Goal: Navigation & Orientation: Find specific page/section

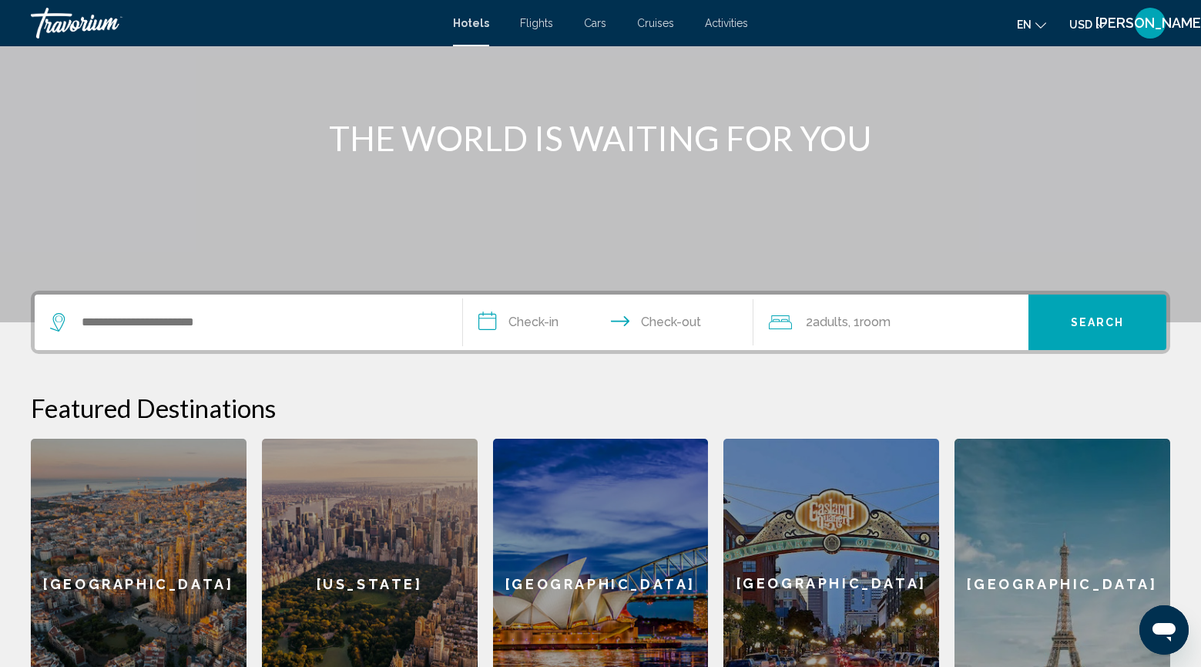
scroll to position [136, 0]
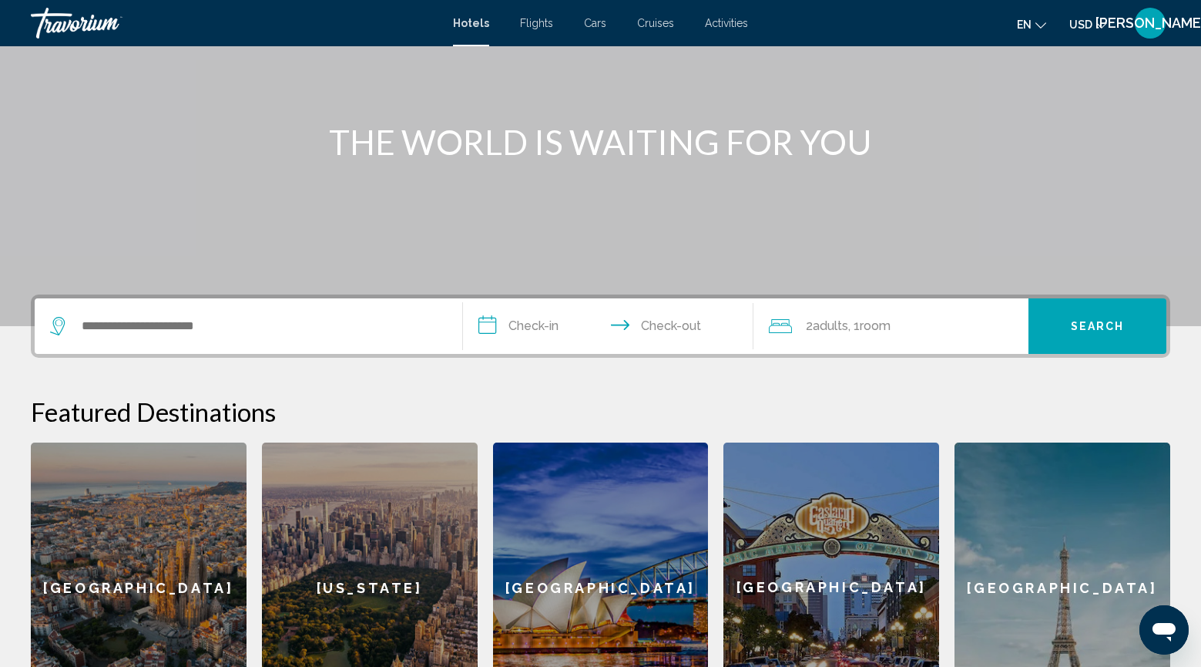
click at [748, 29] on span "Activities" at bounding box center [726, 23] width 43 height 12
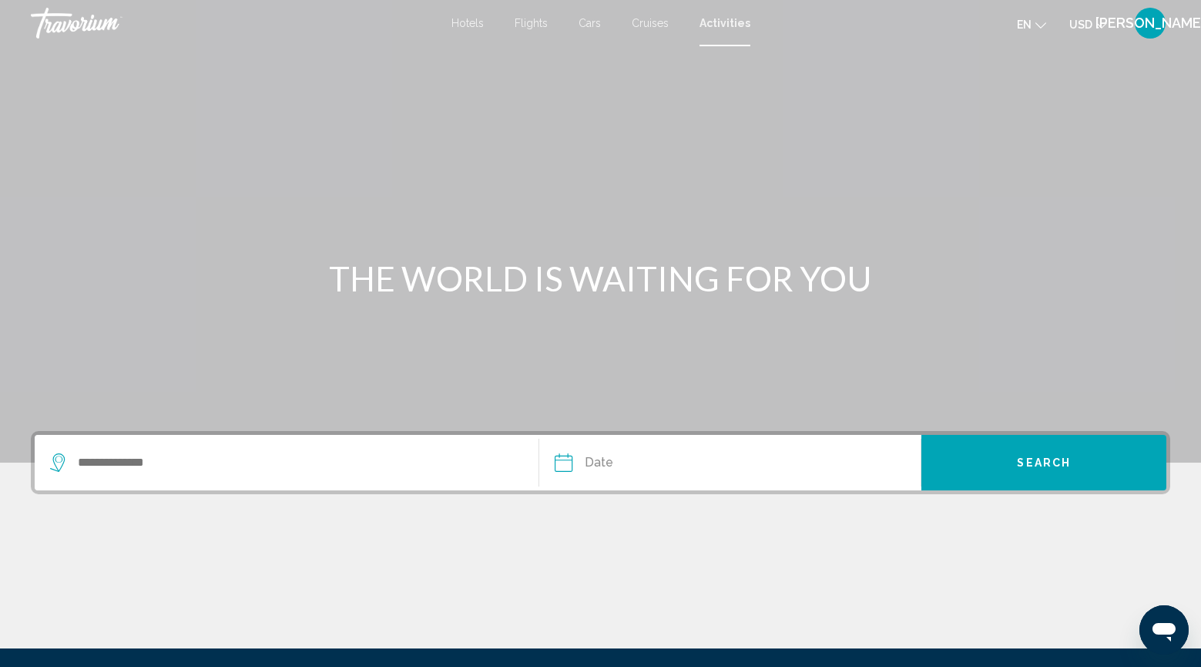
click at [452, 29] on span "Hotels" at bounding box center [468, 23] width 32 height 12
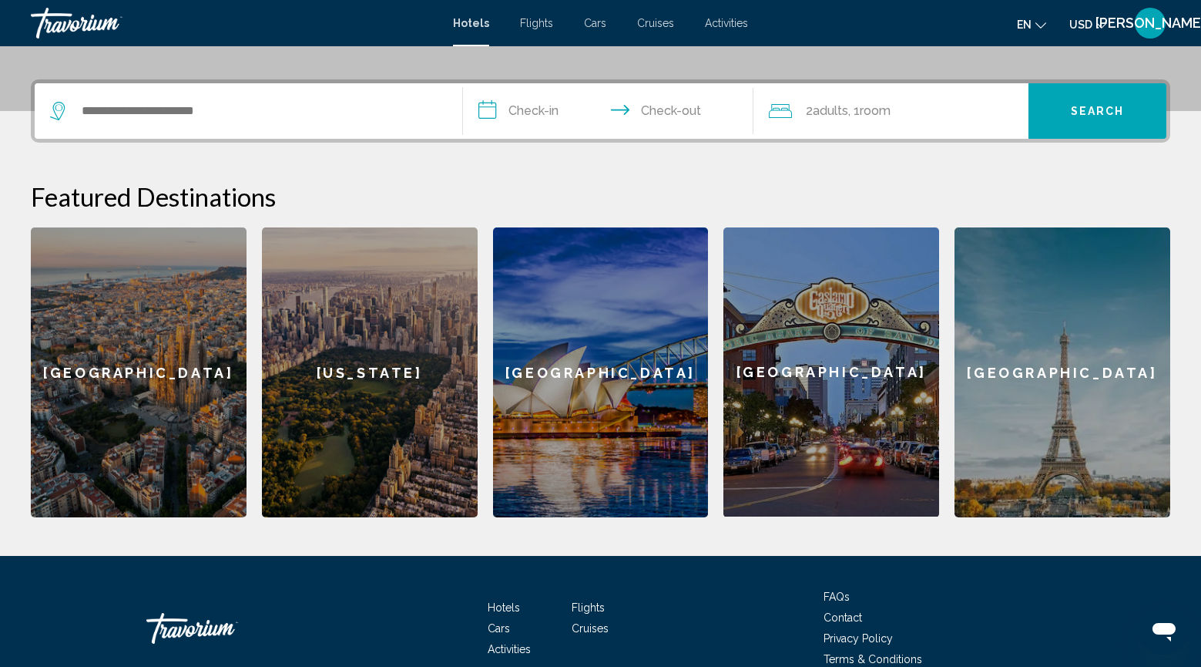
scroll to position [367, 0]
